Goal: Transaction & Acquisition: Purchase product/service

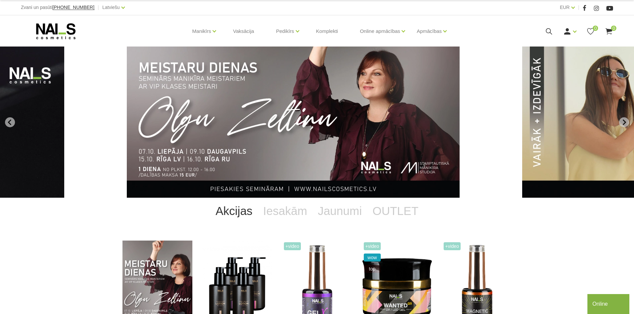
click at [297, 154] on img "1 of 13" at bounding box center [293, 122] width 333 height 151
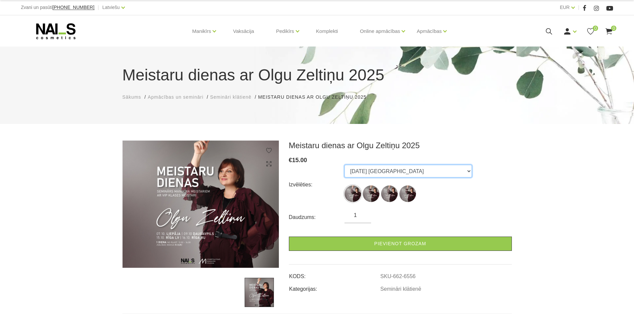
click at [391, 176] on select "07.10.25 Liepāja 09.10.25 Daugavpils 15.10.25 Rīga, latviešu valodā 16.10.25 Rī…" at bounding box center [407, 171] width 127 height 13
select select "6558"
click at [344, 165] on select "07.10.25 Liepāja 09.10.25 Daugavpils 15.10.25 Rīga, latviešu valodā 16.10.25 Rī…" at bounding box center [407, 171] width 127 height 13
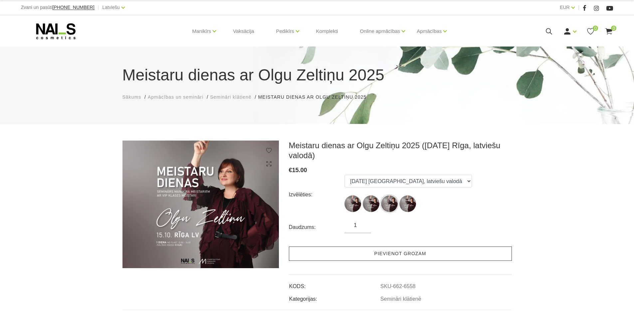
click at [389, 257] on link "Pievienot grozam" at bounding box center [400, 254] width 223 height 14
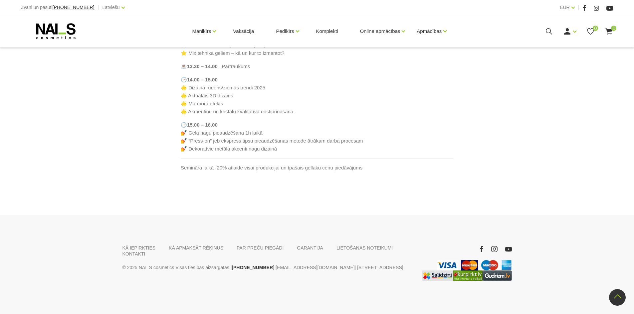
scroll to position [466, 0]
click at [612, 33] on icon at bounding box center [608, 31] width 8 height 8
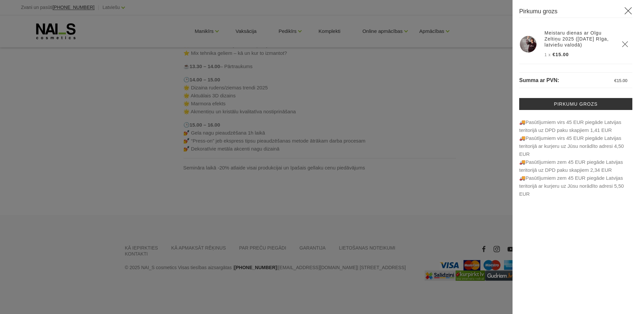
click at [447, 172] on div at bounding box center [319, 157] width 639 height 314
